Goal: Navigation & Orientation: Find specific page/section

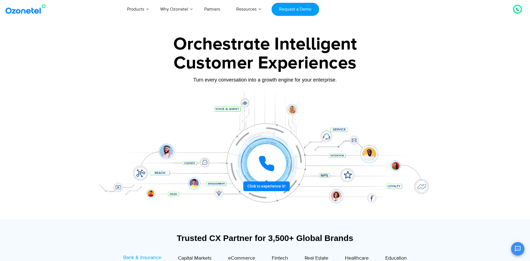
click at [272, 167] on icon at bounding box center [267, 164] width 14 height 14
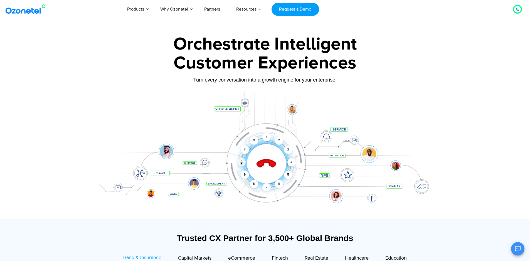
click at [270, 164] on icon at bounding box center [266, 163] width 19 height 19
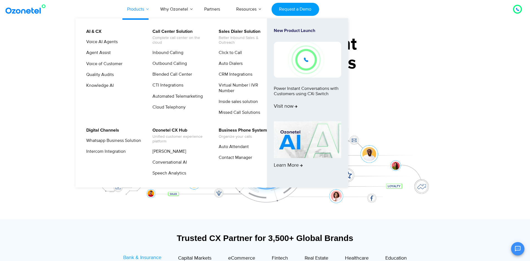
click at [146, 9] on link "Products" at bounding box center [135, 9] width 33 height 18
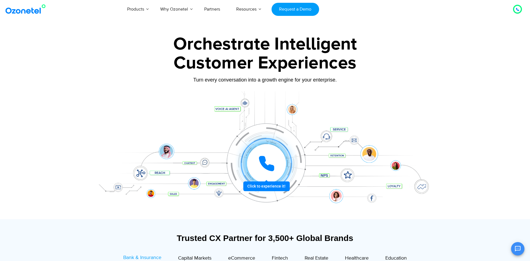
click at [270, 164] on icon at bounding box center [266, 163] width 17 height 17
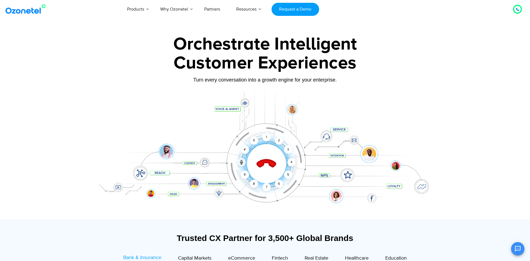
click at [270, 164] on icon at bounding box center [266, 163] width 19 height 19
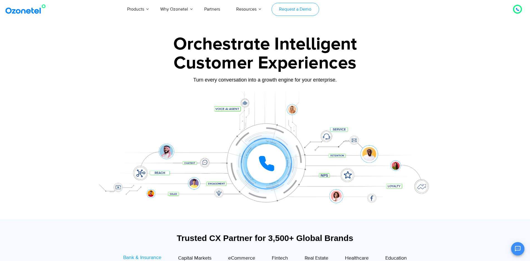
click at [297, 10] on link "Request a Demo" at bounding box center [296, 9] width 48 height 13
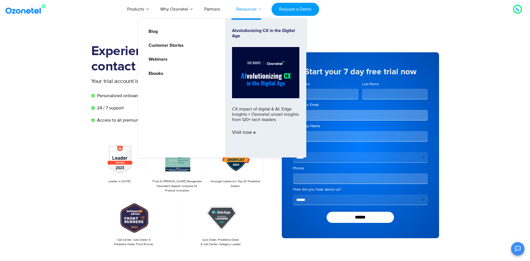
click at [250, 13] on li "Resources Blog Customer Stories Webinars Ebooks Alvolutionizing CX in the Digit…" at bounding box center [246, 9] width 36 height 18
drag, startPoint x: 254, startPoint y: 9, endPoint x: 255, endPoint y: 12, distance: 3.7
click at [254, 9] on link "Resources" at bounding box center [246, 9] width 36 height 18
click at [255, 12] on link "Resources" at bounding box center [246, 9] width 36 height 18
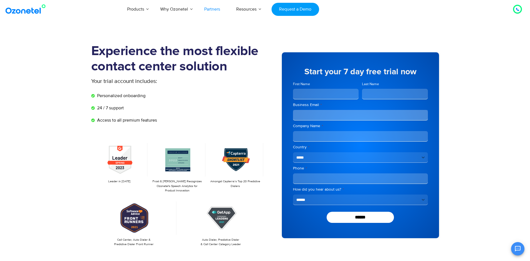
click at [211, 10] on link "Partners" at bounding box center [212, 9] width 32 height 18
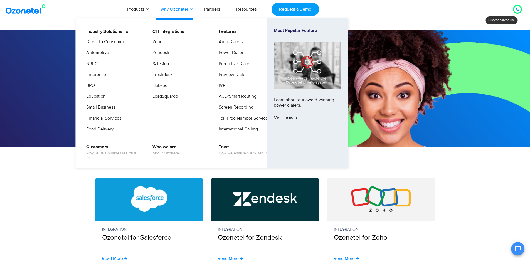
click at [192, 7] on link "Why Ozonetel" at bounding box center [174, 9] width 44 height 18
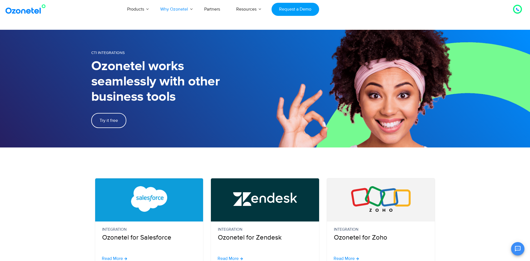
click at [516, 8] on div at bounding box center [517, 9] width 7 height 7
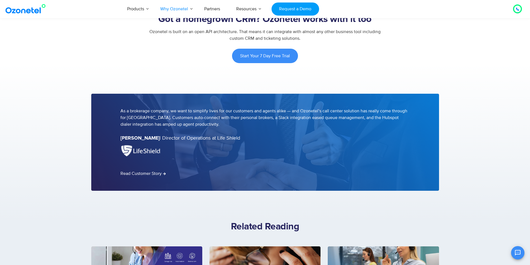
scroll to position [612, 0]
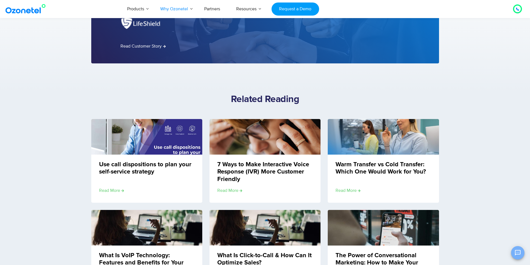
click at [514, 254] on button "Open chat" at bounding box center [517, 252] width 13 height 13
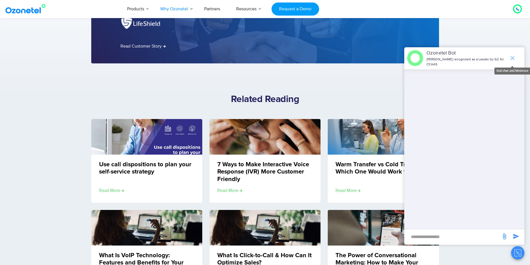
click at [513, 58] on icon "end chat or minimize" at bounding box center [513, 58] width 4 height 4
